Goal: Information Seeking & Learning: Learn about a topic

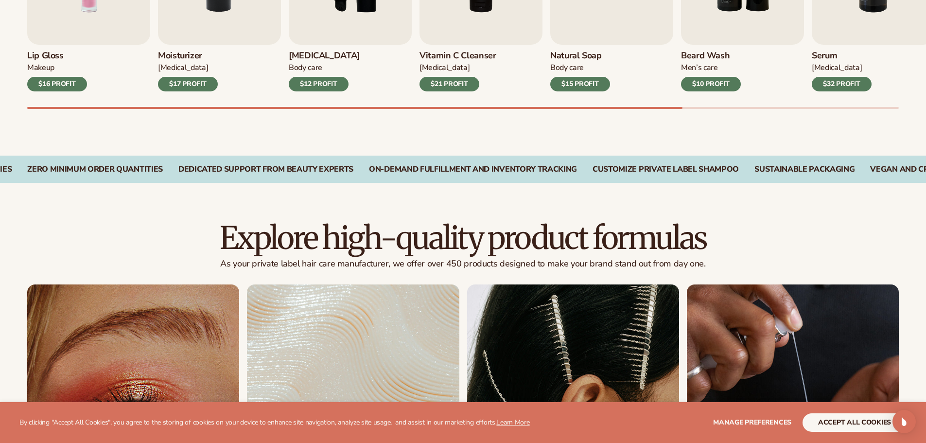
scroll to position [632, 0]
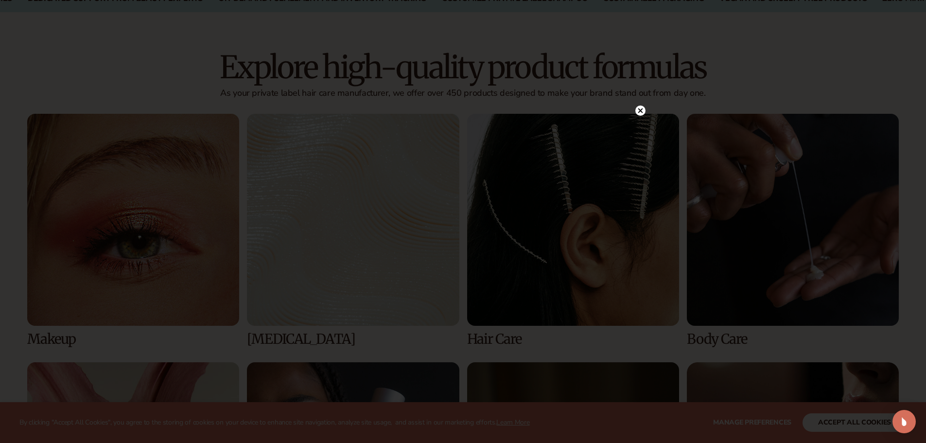
click at [638, 107] on circle at bounding box center [640, 111] width 10 height 10
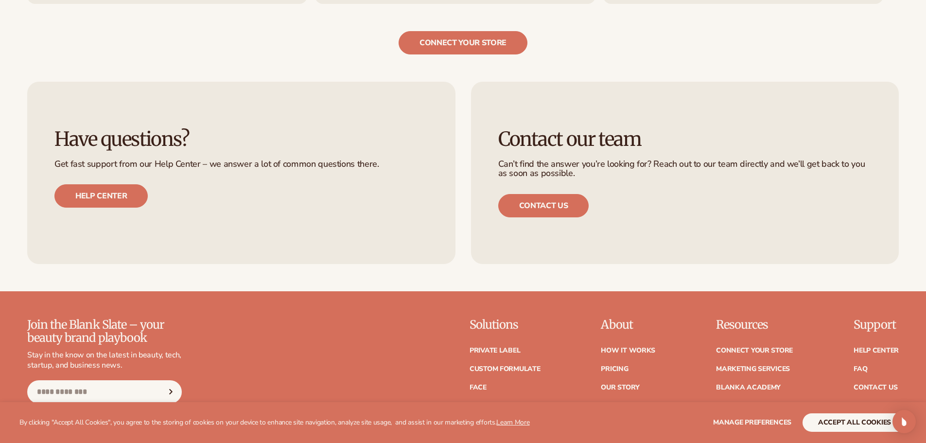
scroll to position [2099, 0]
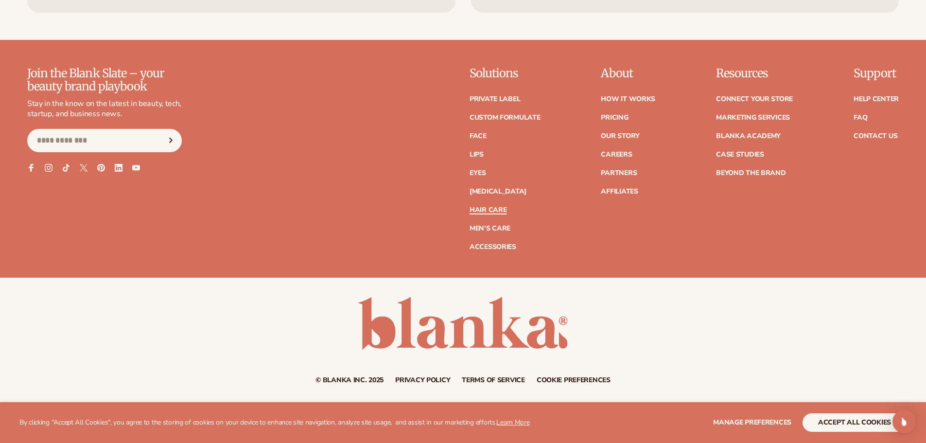
click at [489, 211] on link "Hair Care" at bounding box center [488, 210] width 37 height 7
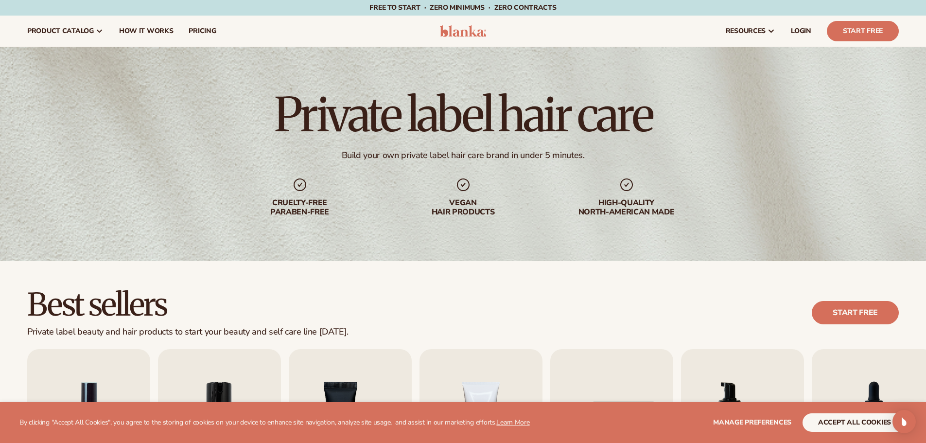
scroll to position [243, 0]
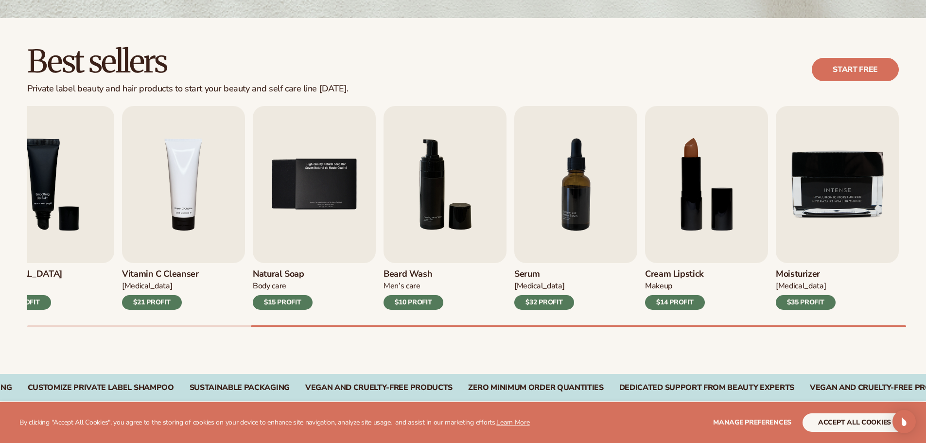
click at [802, 325] on div at bounding box center [463, 326] width 872 height 2
click at [891, 326] on div at bounding box center [578, 326] width 655 height 2
click at [405, 304] on div "$10 PROFIT" at bounding box center [414, 302] width 60 height 15
click at [441, 223] on img "6 / 9" at bounding box center [445, 184] width 123 height 157
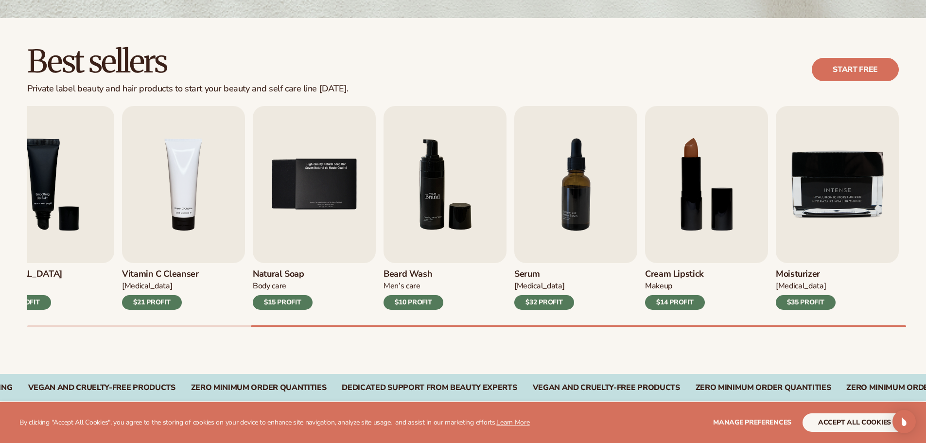
click at [441, 223] on img "6 / 9" at bounding box center [445, 184] width 123 height 157
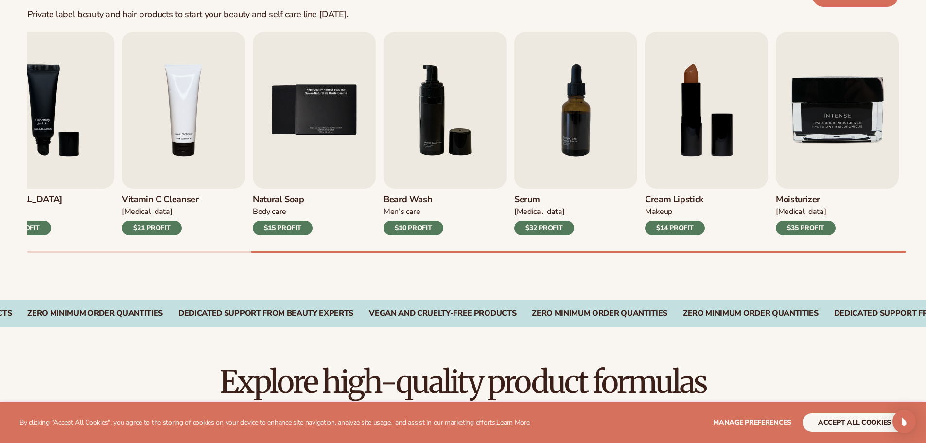
scroll to position [438, 0]
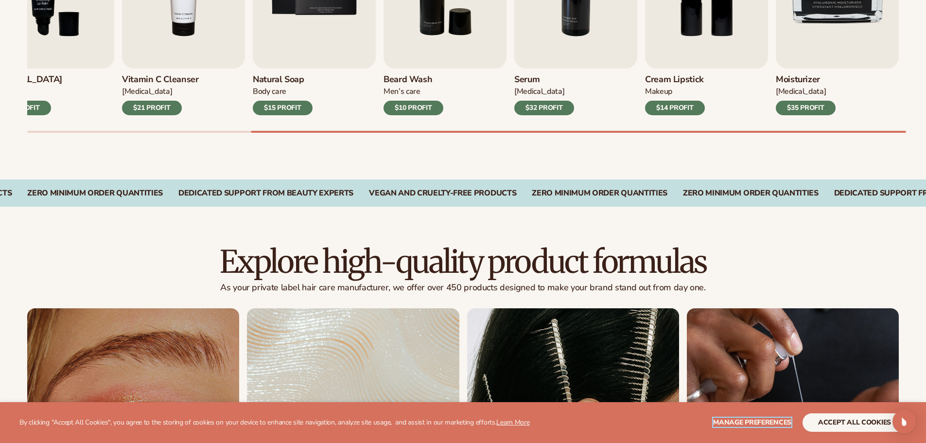
click at [761, 421] on span "Manage preferences" at bounding box center [752, 422] width 78 height 9
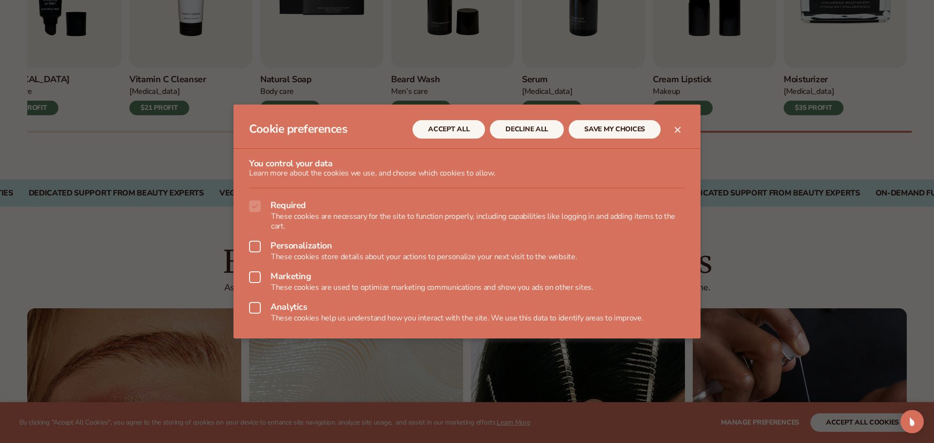
click at [673, 130] on button "Close dialog" at bounding box center [677, 130] width 12 height 12
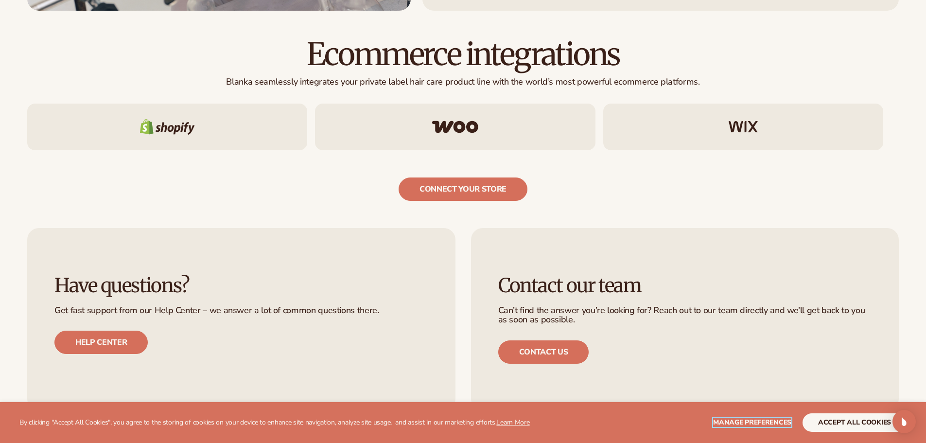
scroll to position [1702, 0]
click at [110, 340] on link "Help center" at bounding box center [100, 341] width 93 height 23
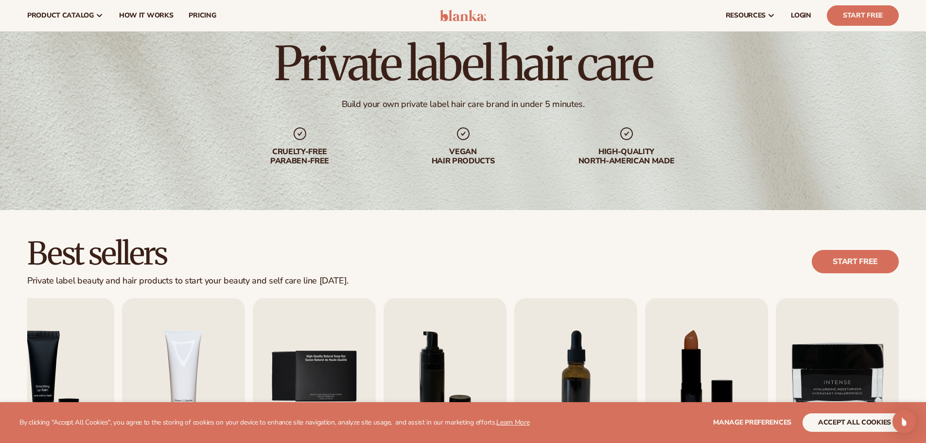
scroll to position [0, 0]
